Goal: Task Accomplishment & Management: Complete application form

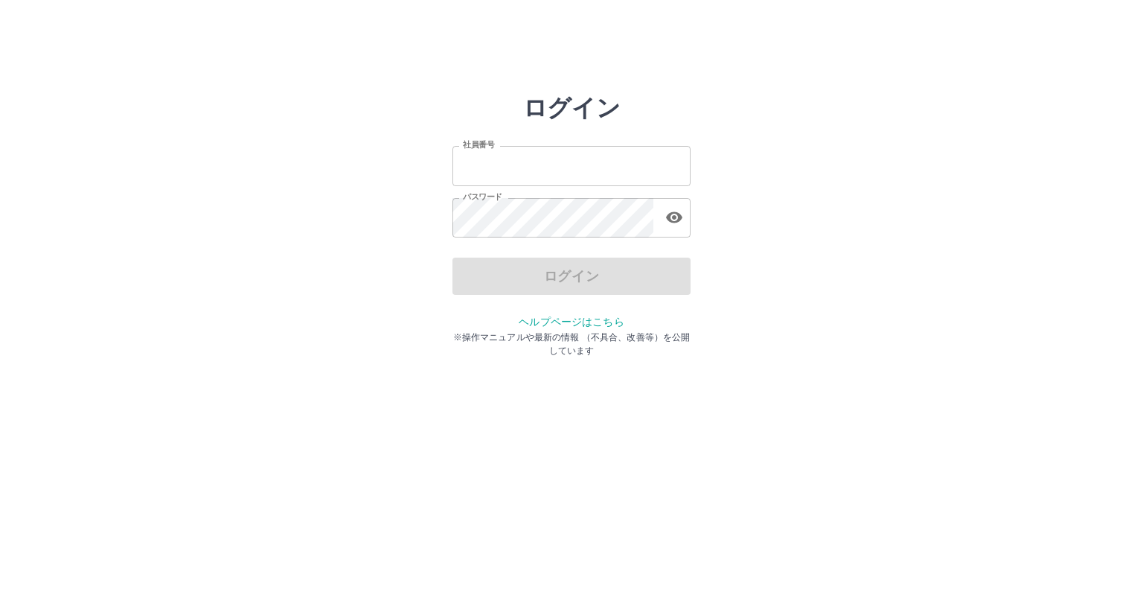
type input "*******"
click at [591, 276] on div "ログイン" at bounding box center [572, 276] width 238 height 37
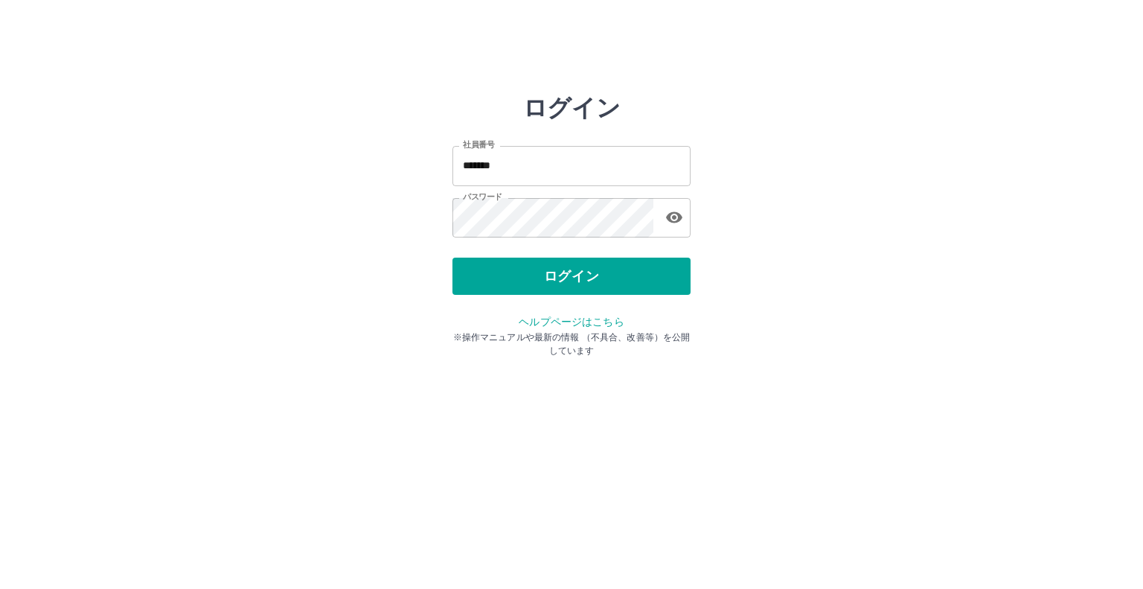
click at [591, 276] on button "ログイン" at bounding box center [572, 276] width 238 height 37
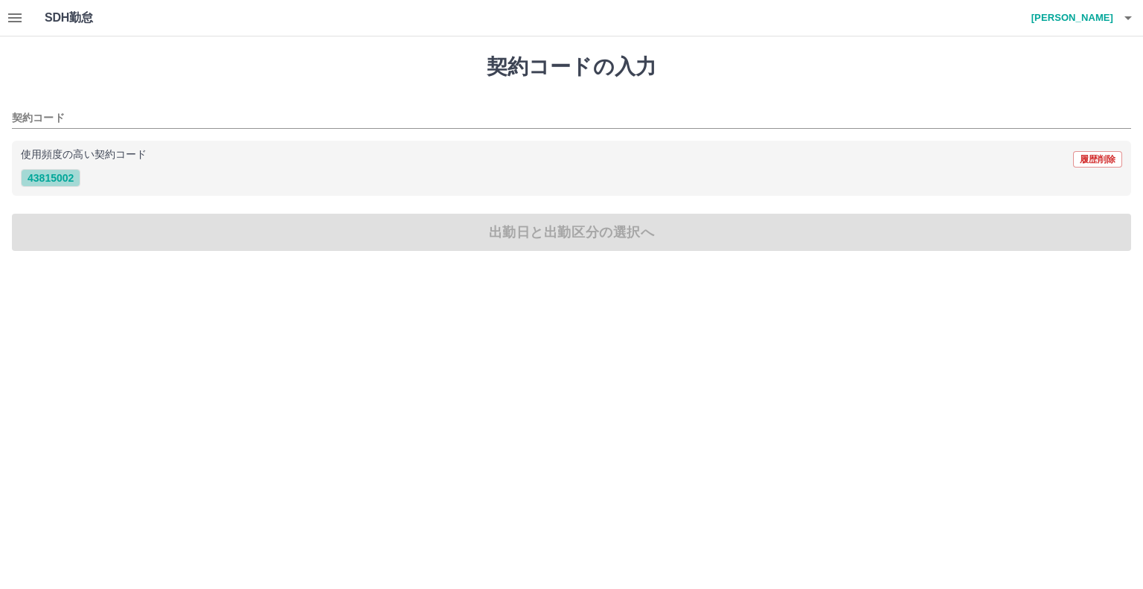
click at [44, 182] on button "43815002" at bounding box center [51, 178] width 60 height 18
type input "********"
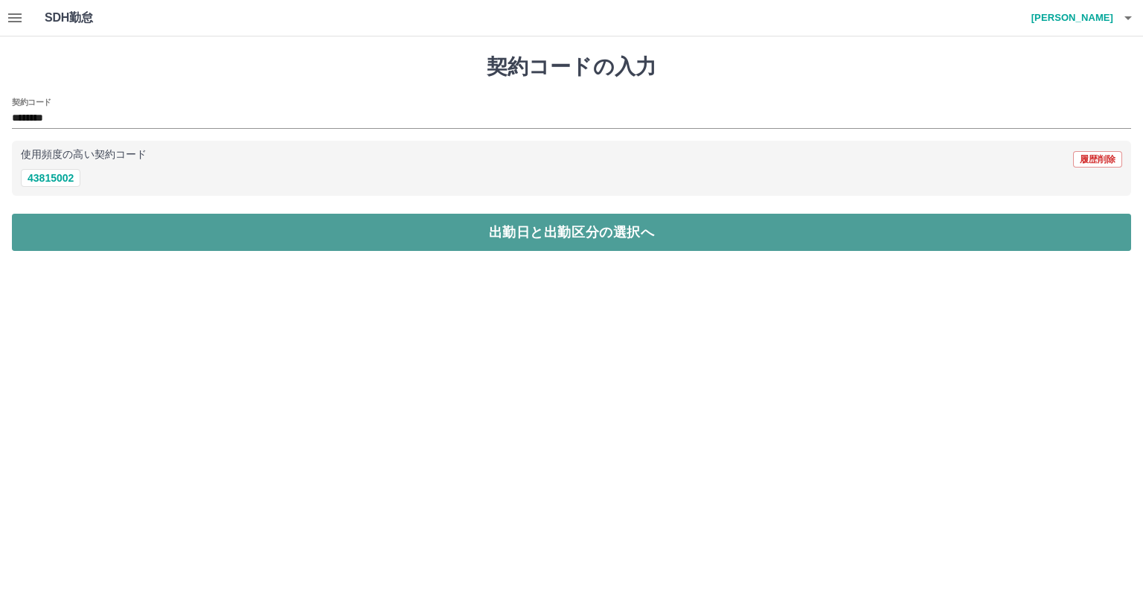
click at [128, 231] on button "出勤日と出勤区分の選択へ" at bounding box center [572, 232] width 1120 height 37
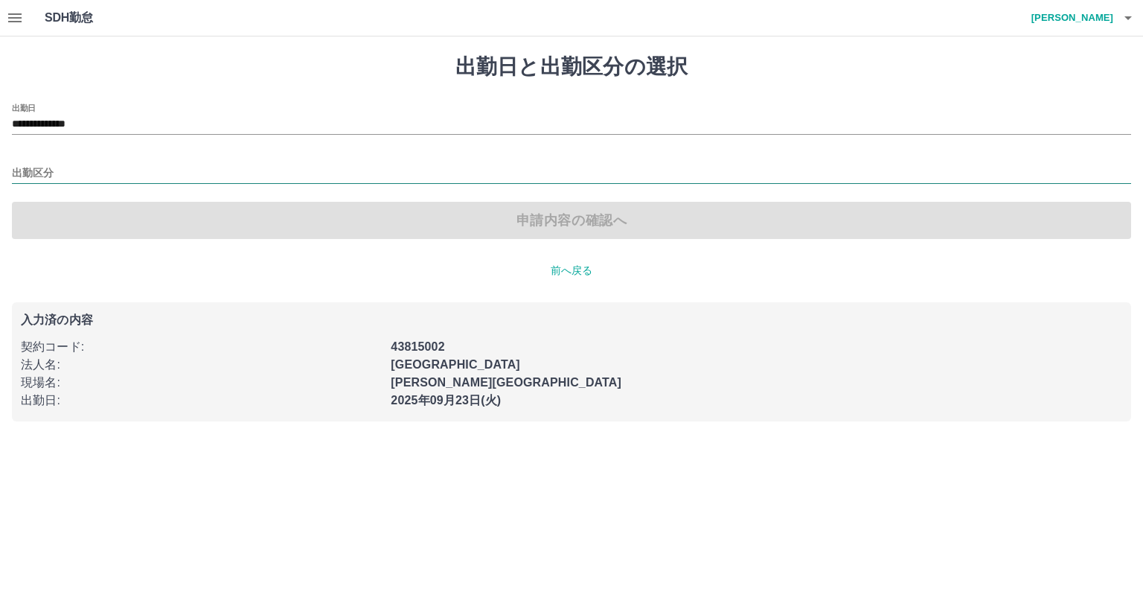
click at [71, 167] on input "出勤区分" at bounding box center [572, 174] width 1120 height 19
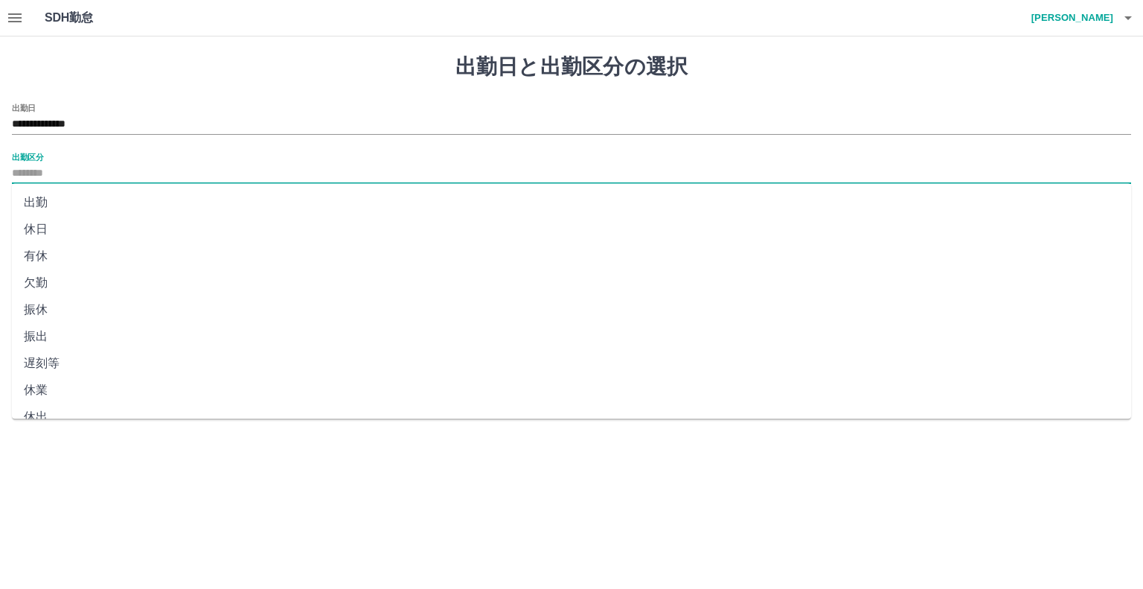
click at [53, 208] on li "出勤" at bounding box center [572, 202] width 1120 height 27
type input "**"
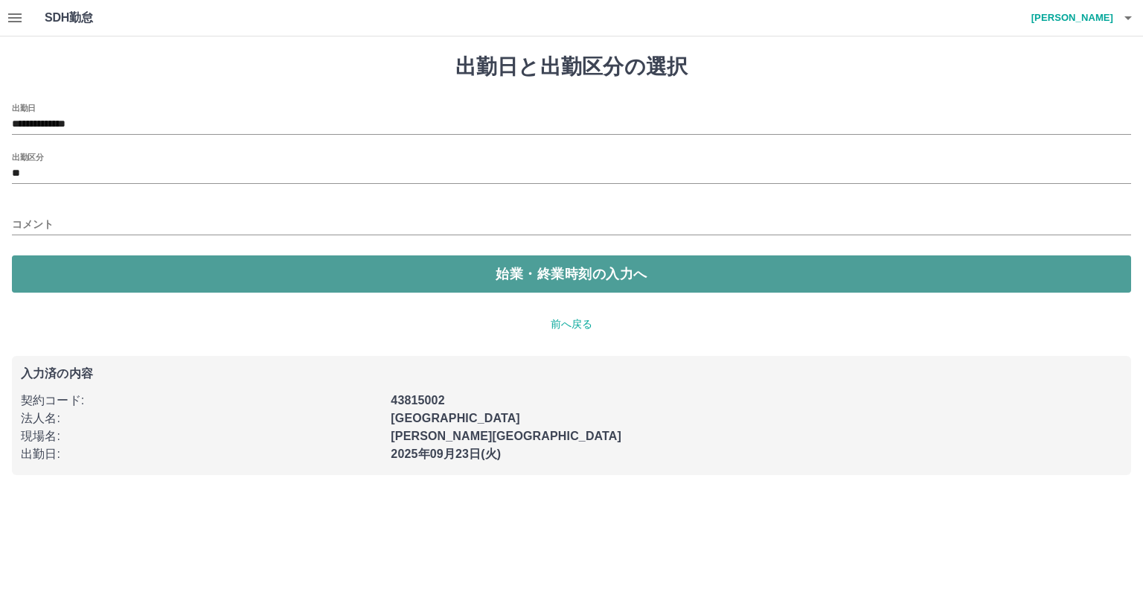
click at [250, 272] on button "始業・終業時刻の入力へ" at bounding box center [572, 273] width 1120 height 37
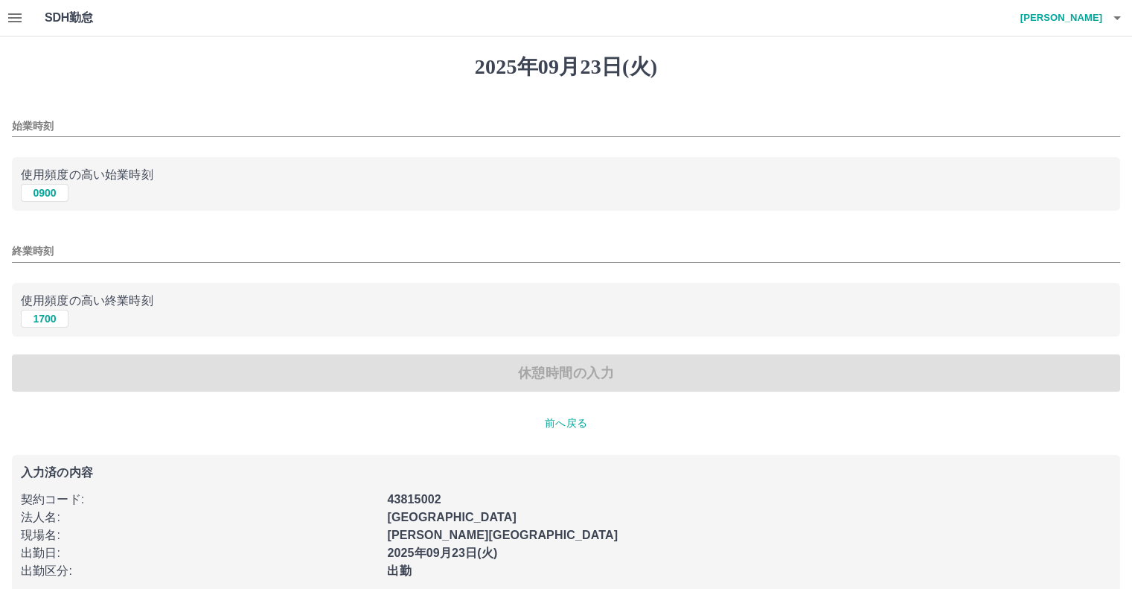
click at [51, 184] on div "0900" at bounding box center [566, 193] width 1090 height 19
click at [53, 199] on button "0900" at bounding box center [45, 193] width 48 height 18
type input "****"
click at [48, 319] on button "1700" at bounding box center [45, 319] width 48 height 18
type input "****"
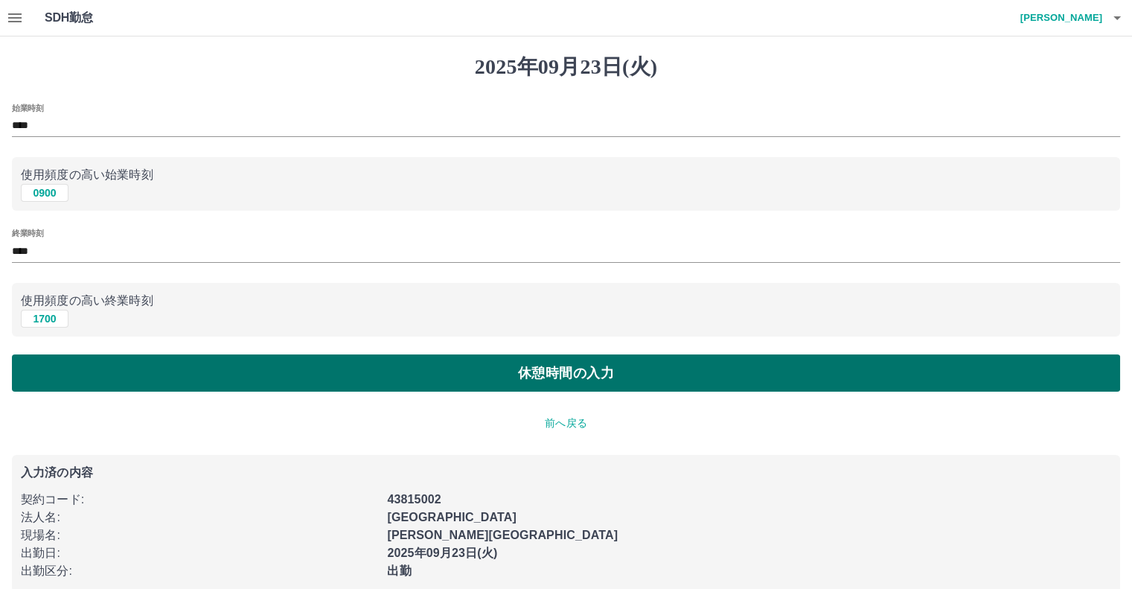
click at [100, 366] on button "休憩時間の入力" at bounding box center [566, 372] width 1108 height 37
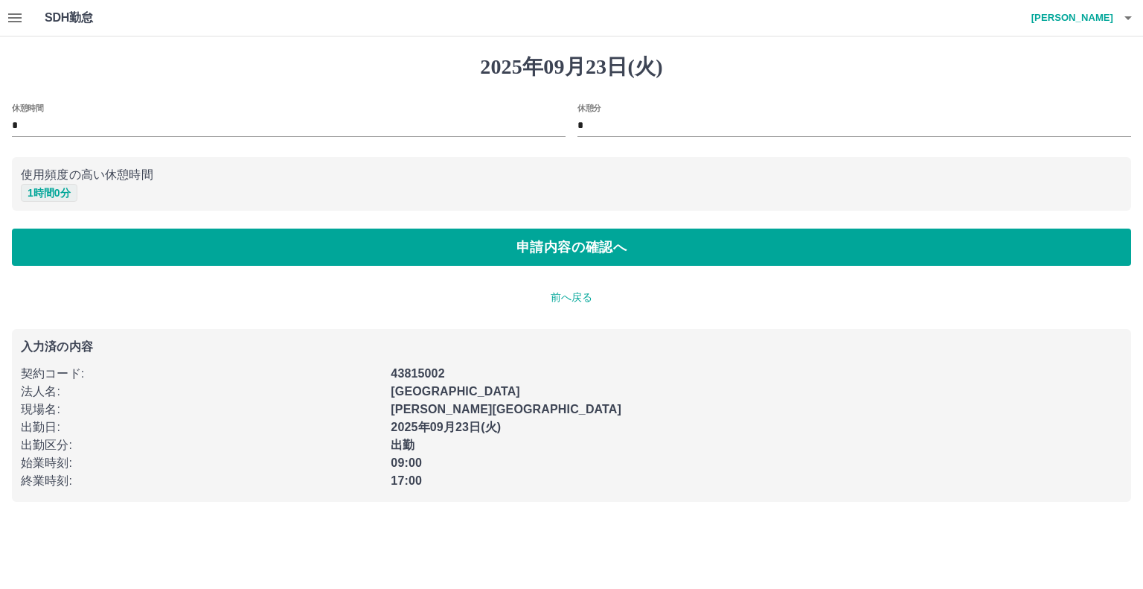
click at [68, 185] on button "1 時間 0 分" at bounding box center [49, 193] width 57 height 18
type input "*"
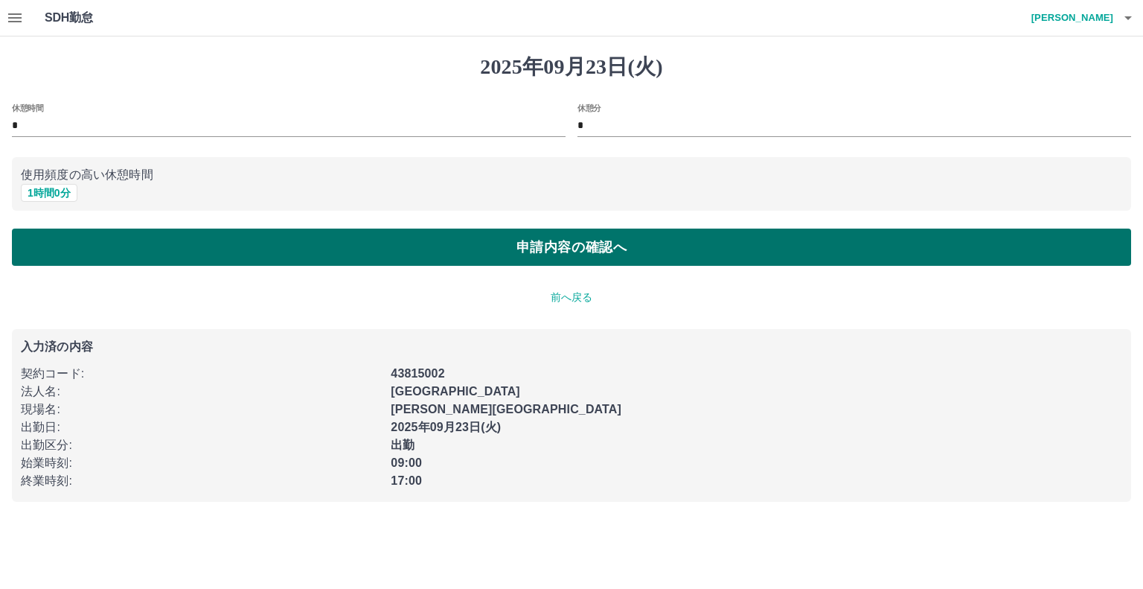
click at [168, 239] on button "申請内容の確認へ" at bounding box center [572, 247] width 1120 height 37
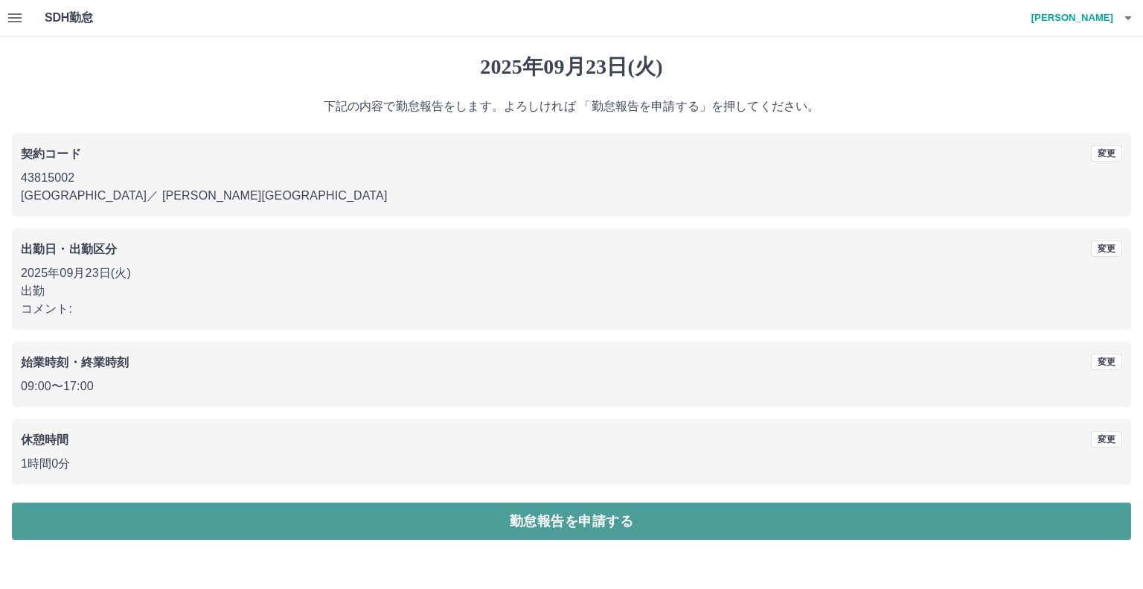
click at [514, 521] on button "勤怠報告を申請する" at bounding box center [572, 520] width 1120 height 37
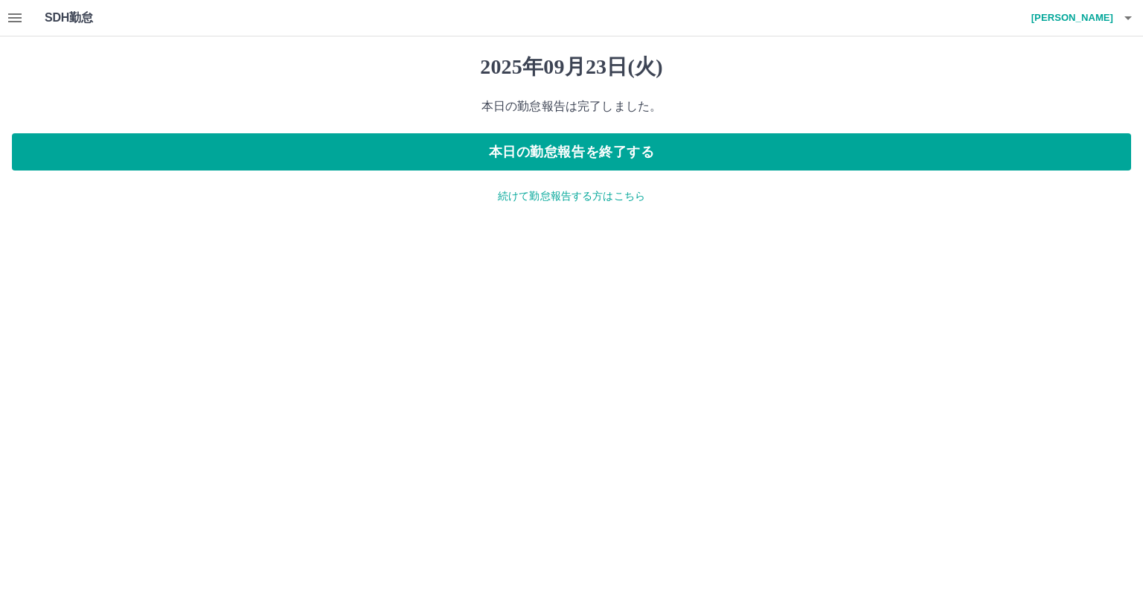
click at [17, 17] on icon "button" at bounding box center [14, 17] width 13 height 9
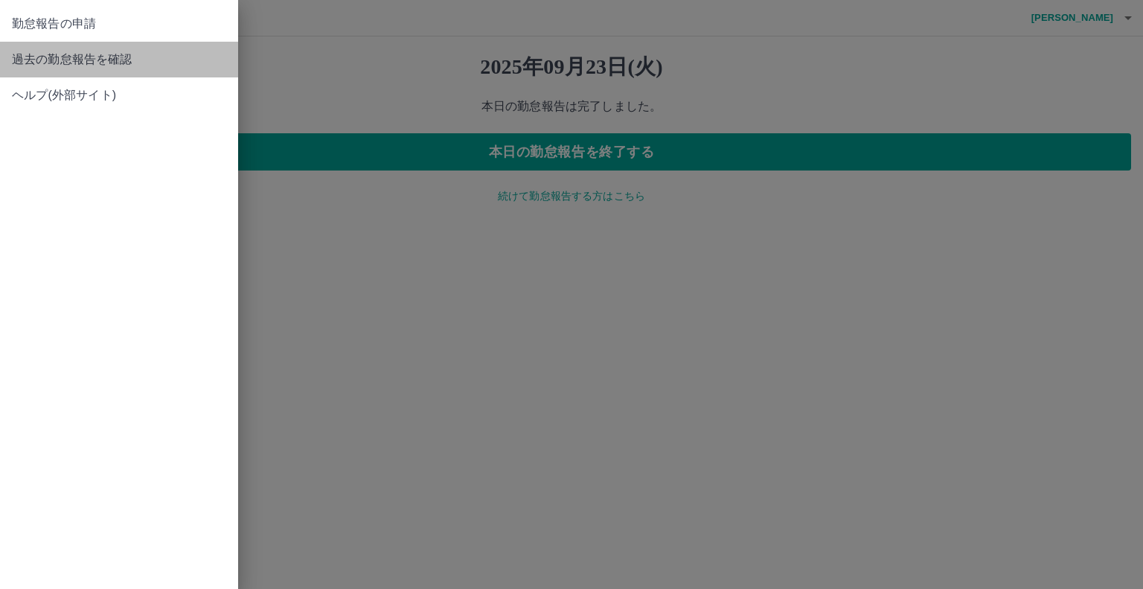
click at [42, 59] on span "過去の勤怠報告を確認" at bounding box center [119, 60] width 214 height 18
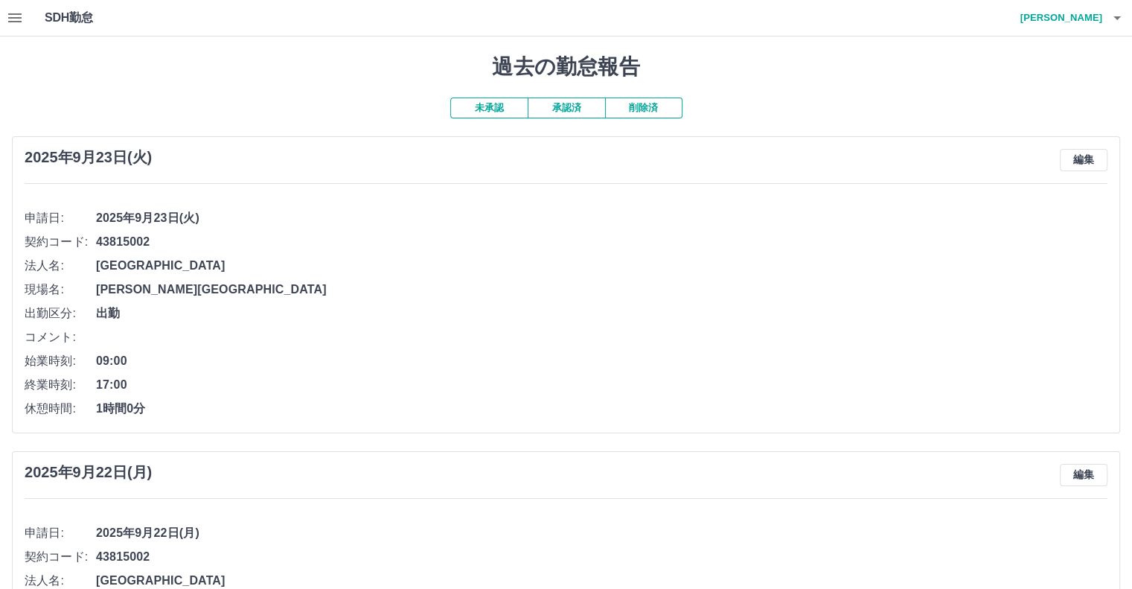
click at [554, 110] on button "承認済" at bounding box center [566, 108] width 77 height 21
click at [482, 102] on button "未承認" at bounding box center [488, 108] width 77 height 21
click at [10, 16] on icon "button" at bounding box center [15, 18] width 18 height 18
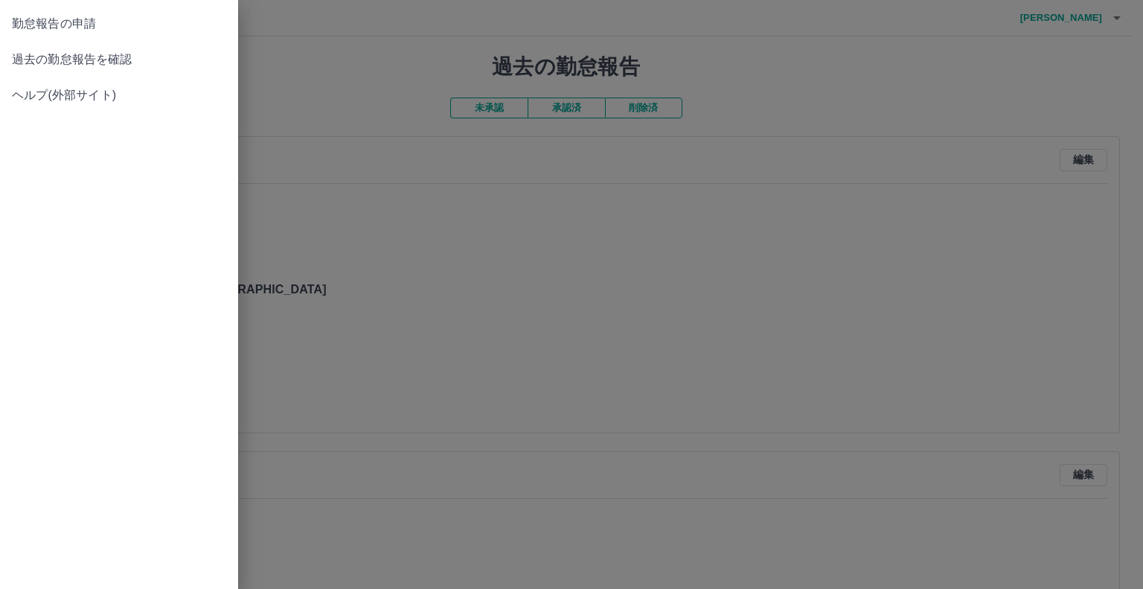
click at [34, 25] on span "勤怠報告の申請" at bounding box center [119, 24] width 214 height 18
